Goal: Complete application form

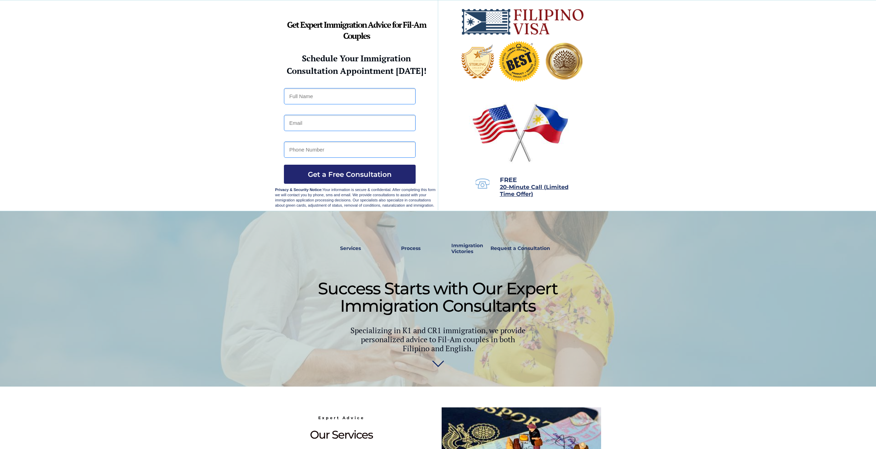
click at [355, 95] on input "text" at bounding box center [350, 96] width 132 height 16
type input "[PERSON_NAME] [PERSON_NAME]"
type input "[EMAIL_ADDRESS][DOMAIN_NAME]"
click at [354, 146] on input "tel" at bounding box center [350, 149] width 132 height 16
type input "9252609407"
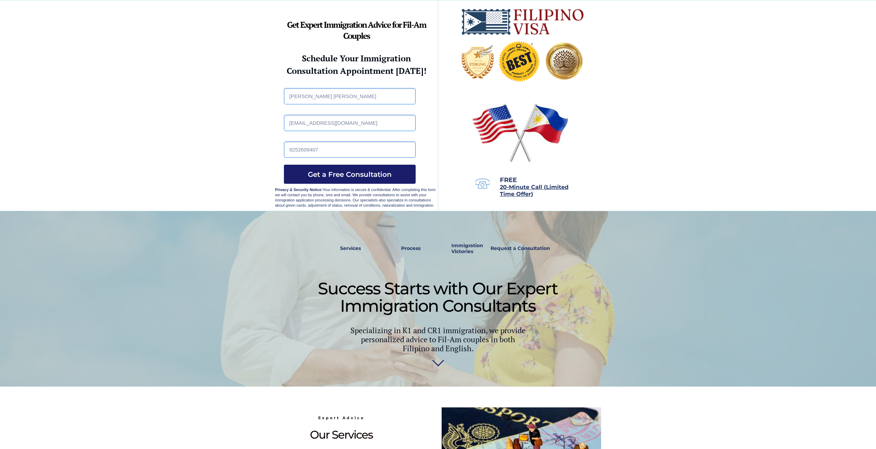
click at [398, 174] on span "Get a Free Consultation" at bounding box center [350, 174] width 132 height 8
